Goal: Task Accomplishment & Management: Complete application form

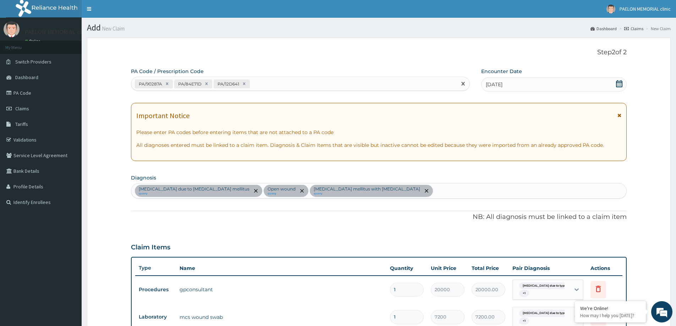
click at [269, 84] on div "PA/90287A PA/84E71D PA/12D641" at bounding box center [293, 84] width 325 height 12
paste input "PA/2BC6AD"
type input "PA/2BC6AD"
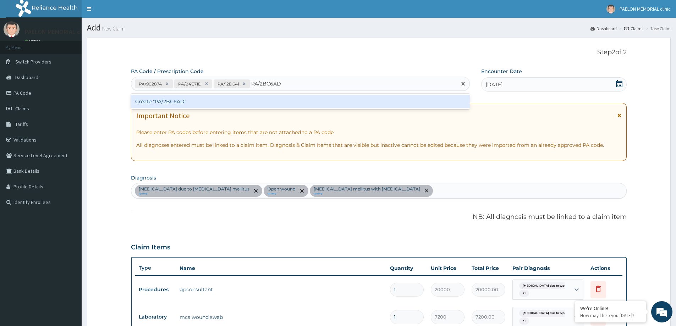
click at [255, 102] on div "Create "PA/2BC6AD"" at bounding box center [300, 101] width 339 height 13
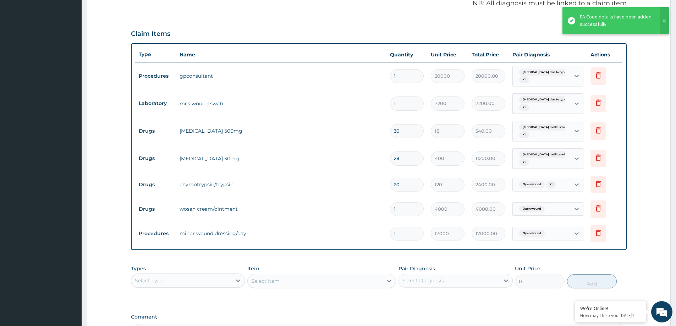
scroll to position [213, 0]
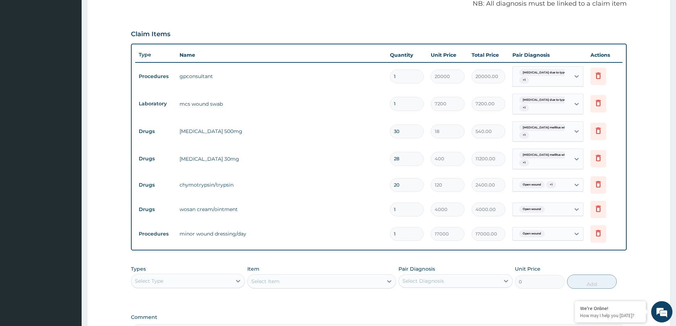
click at [430, 20] on div "PA Code / Prescription Code PA/90287A PA/84E71D PA/12D641 PA/2BC6AD Encounter D…" at bounding box center [379, 98] width 496 height 488
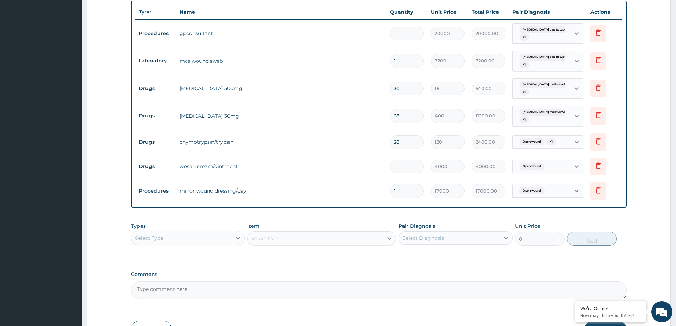
scroll to position [304, 0]
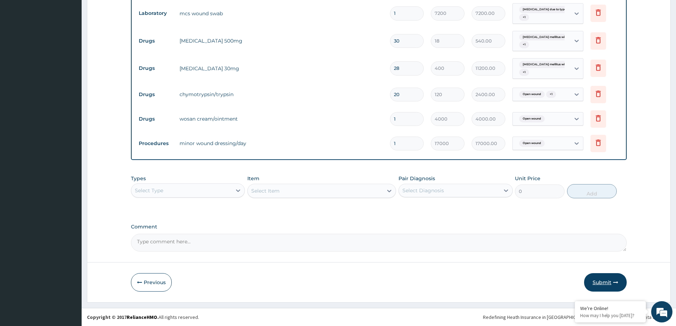
click at [609, 284] on button "Submit" at bounding box center [605, 282] width 43 height 18
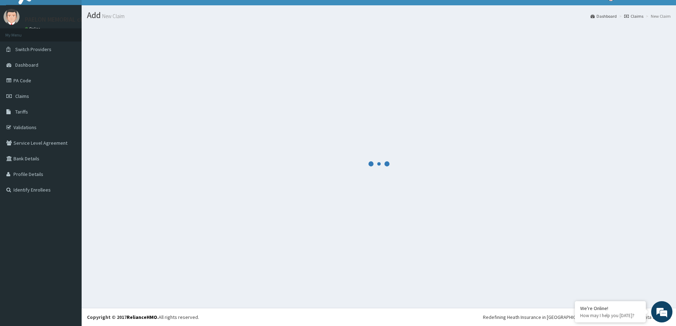
scroll to position [12, 0]
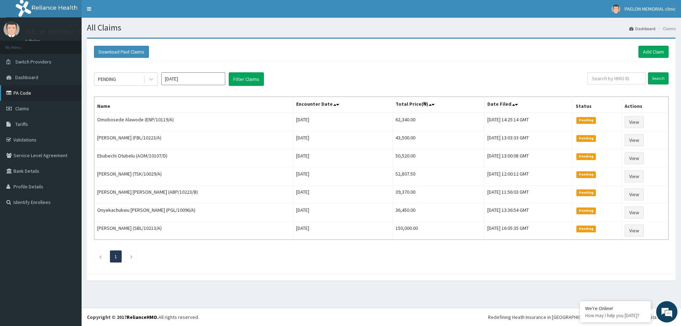
click at [20, 94] on link "PA Code" at bounding box center [41, 93] width 82 height 16
